Goal: Task Accomplishment & Management: Manage account settings

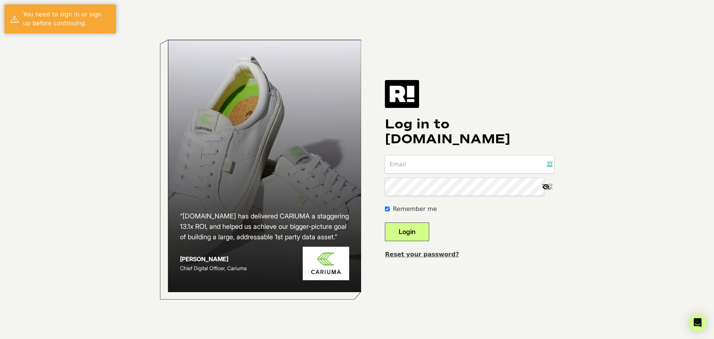
click at [488, 168] on input "email" at bounding box center [469, 164] width 169 height 18
type input "[PERSON_NAME][EMAIL_ADDRESS][PERSON_NAME][DOMAIN_NAME]"
click at [421, 229] on button "Login" at bounding box center [407, 231] width 44 height 19
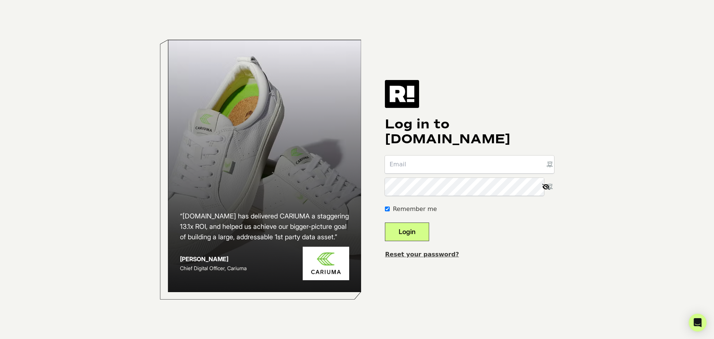
click at [415, 254] on link "Reset your password?" at bounding box center [422, 254] width 74 height 7
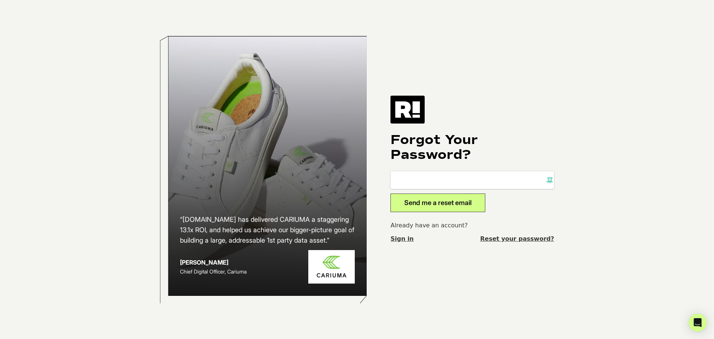
click at [451, 176] on input "email" at bounding box center [472, 180] width 164 height 18
type input "[PERSON_NAME][EMAIL_ADDRESS][PERSON_NAME][DOMAIN_NAME]"
click at [437, 205] on button "Send me a reset email" at bounding box center [437, 202] width 95 height 19
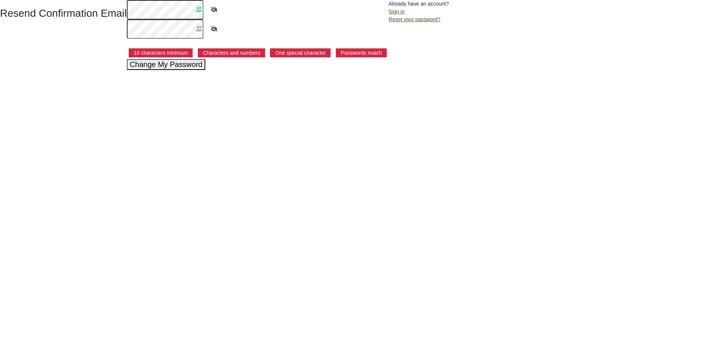
click at [198, 11] on x-icon-6attg at bounding box center [199, 10] width 6 height 6
click at [198, 9] on x-icon-6attg at bounding box center [199, 10] width 6 height 6
click at [159, 65] on button "Change My Password" at bounding box center [166, 64] width 79 height 11
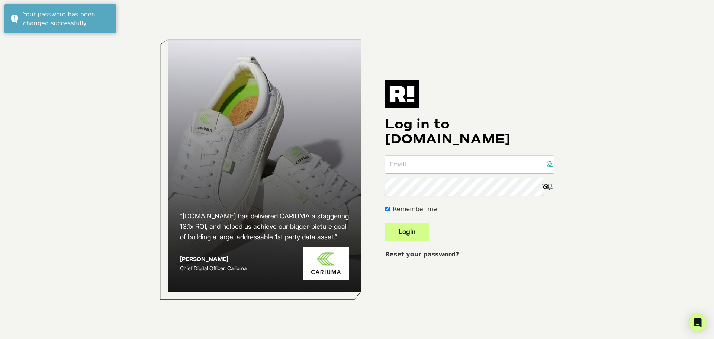
drag, startPoint x: 471, startPoint y: 168, endPoint x: 477, endPoint y: 173, distance: 7.7
click at [472, 167] on input "email" at bounding box center [469, 164] width 169 height 18
click at [549, 162] on x-icon-9jno7 at bounding box center [549, 164] width 6 height 6
click at [546, 163] on input "email" at bounding box center [469, 164] width 169 height 18
click at [549, 164] on x-icon-9jno7 at bounding box center [549, 164] width 6 height 6
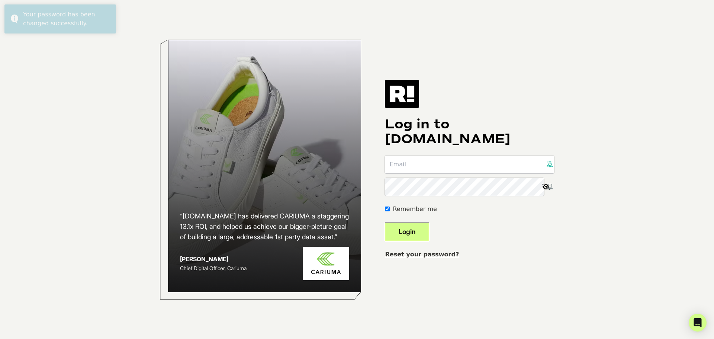
click at [549, 166] on x-icon-9jno7 at bounding box center [549, 164] width 6 height 6
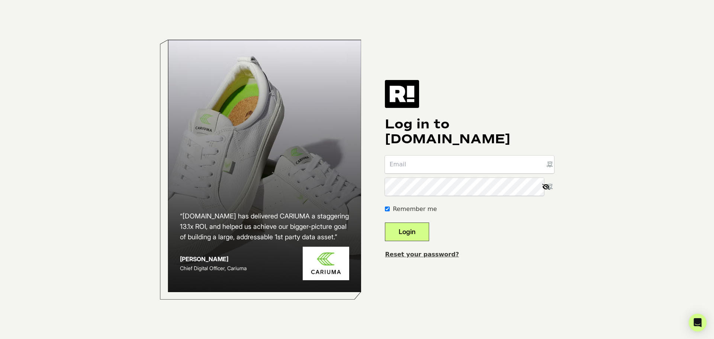
type input "ted.etson@levenger.com"
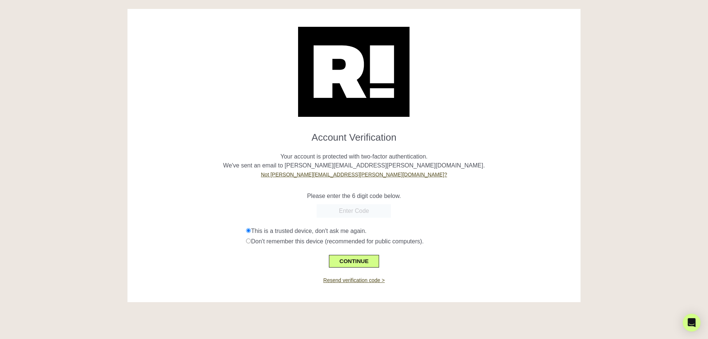
click at [360, 213] on input "text" at bounding box center [354, 210] width 74 height 13
paste input "949257"
type input "949257"
click at [353, 262] on button "CONTINUE" at bounding box center [354, 261] width 50 height 13
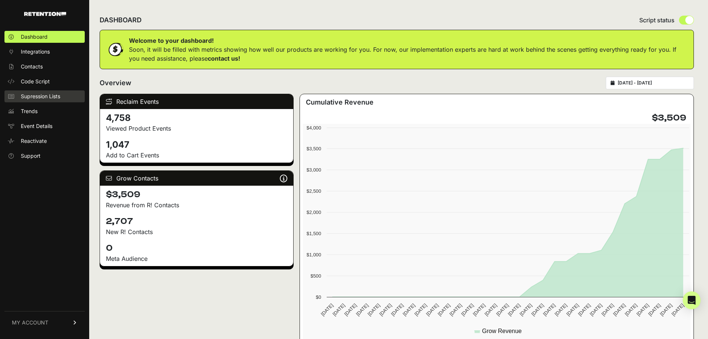
click at [45, 94] on span "Supression Lists" at bounding box center [40, 96] width 39 height 7
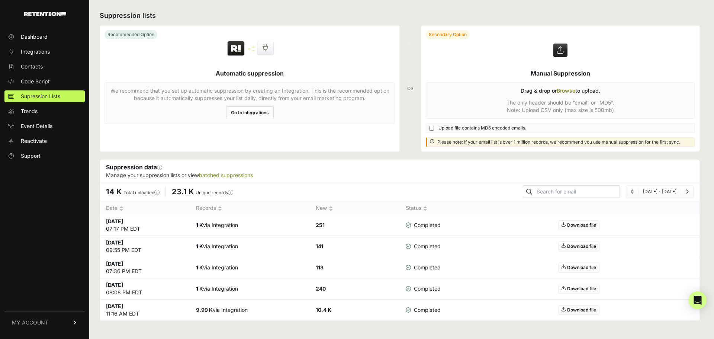
click at [249, 112] on link "Go to integrations" at bounding box center [250, 112] width 48 height 13
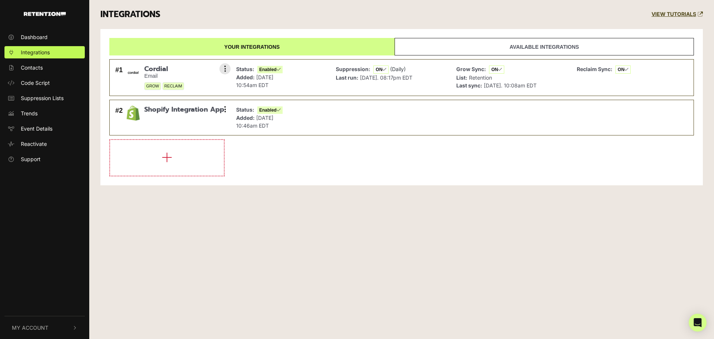
drag, startPoint x: 299, startPoint y: 71, endPoint x: 304, endPoint y: 71, distance: 5.2
